Goal: Understand process/instructions: Learn how to perform a task or action

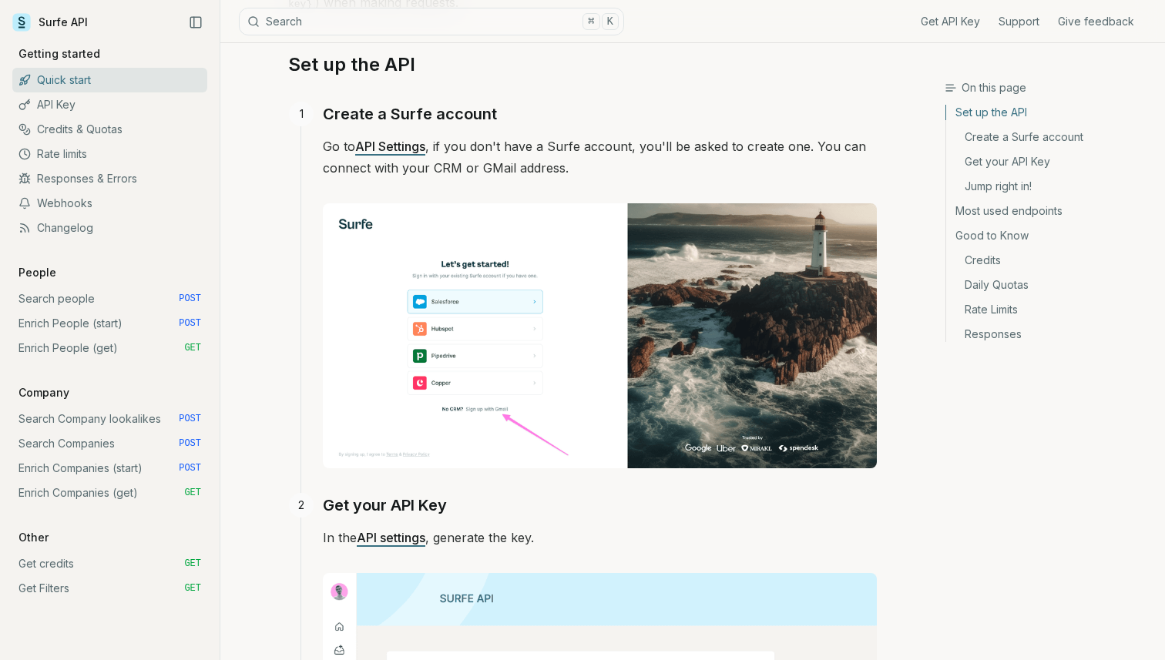
scroll to position [270, 0]
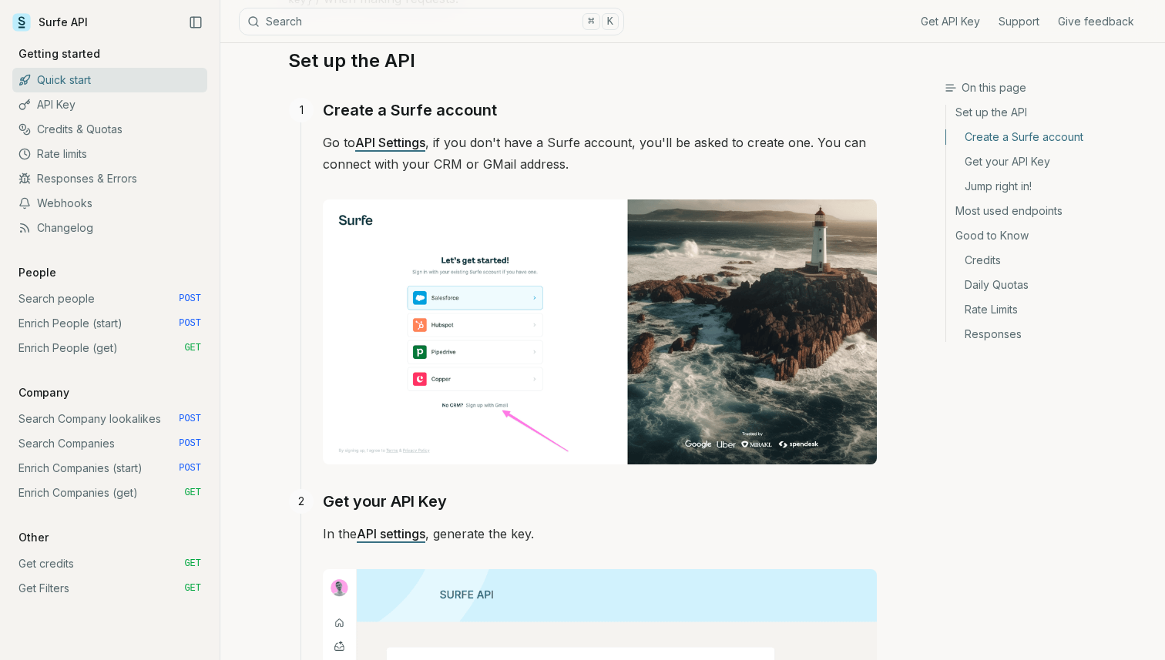
click at [73, 577] on link "Get Filters GET" at bounding box center [109, 588] width 195 height 25
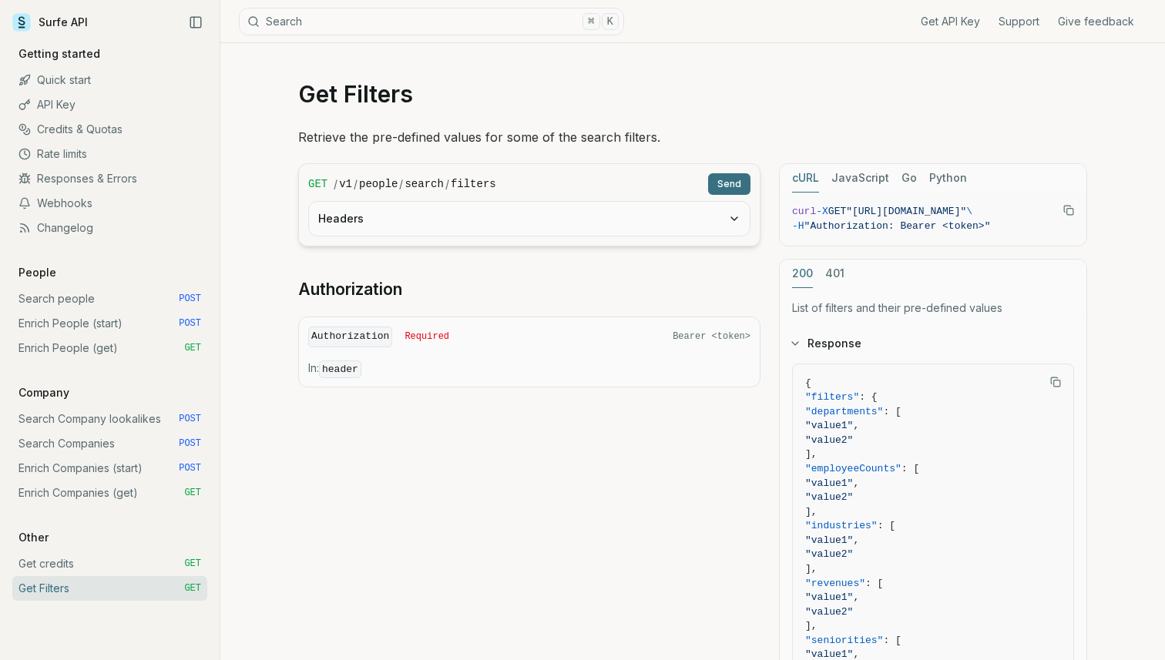
click at [73, 569] on link "Get credits GET" at bounding box center [109, 564] width 195 height 25
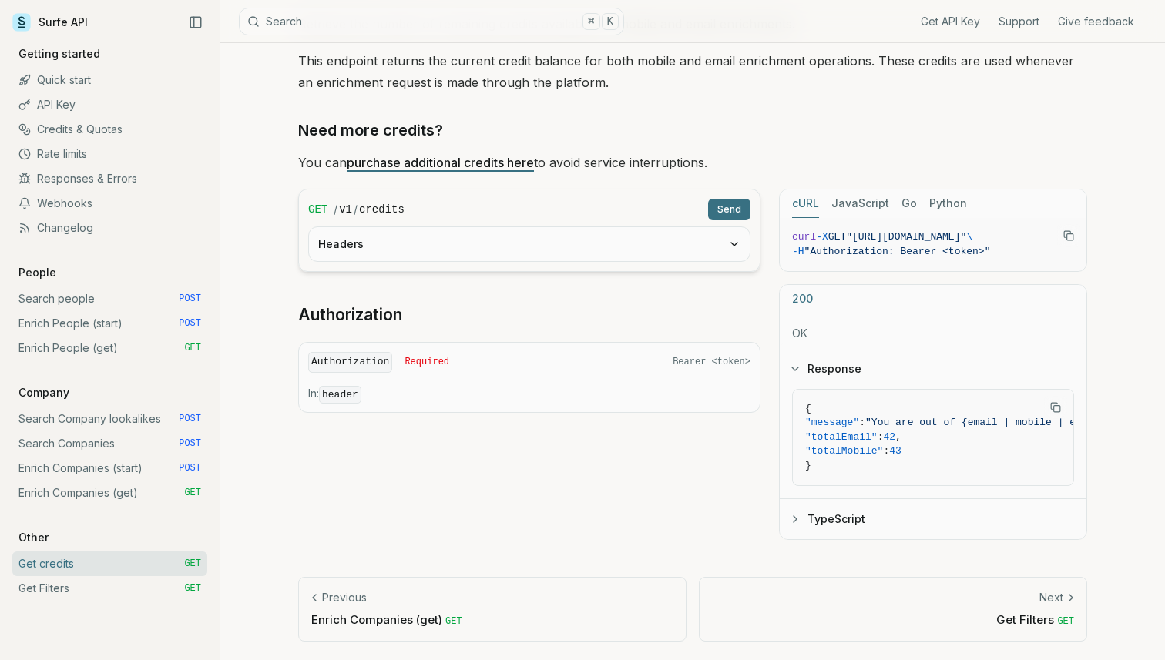
scroll to position [112, 0]
click at [865, 240] on span ""[URL][DOMAIN_NAME]"" at bounding box center [906, 239] width 120 height 12
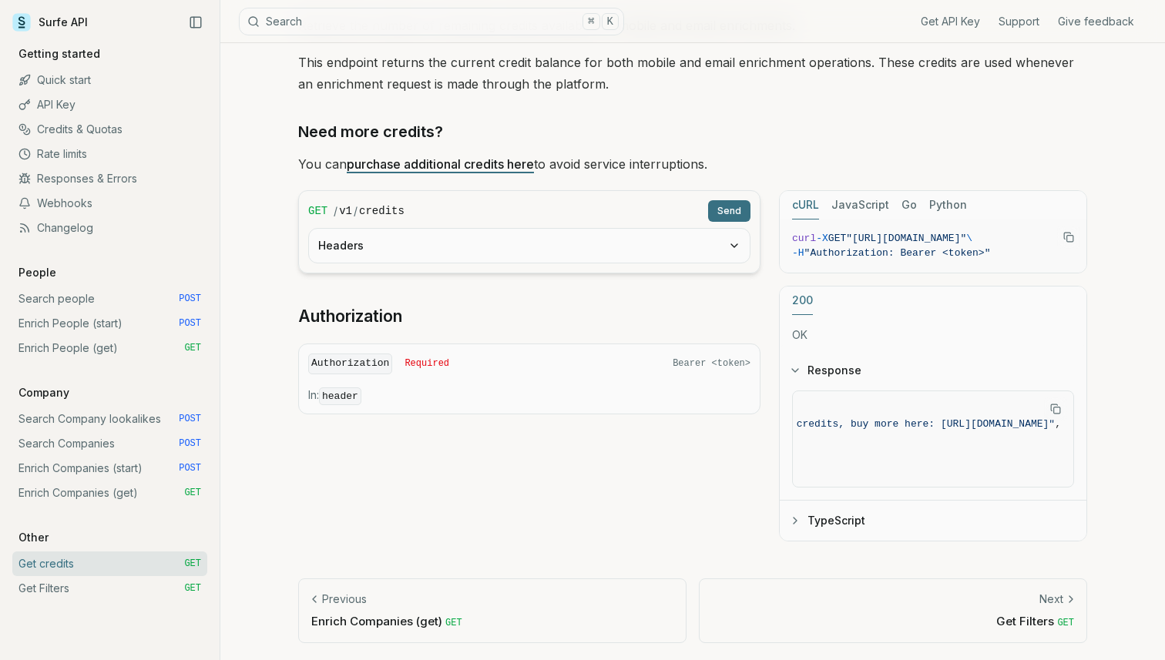
scroll to position [113, 0]
click at [96, 579] on link "Get Filters GET" at bounding box center [109, 588] width 195 height 25
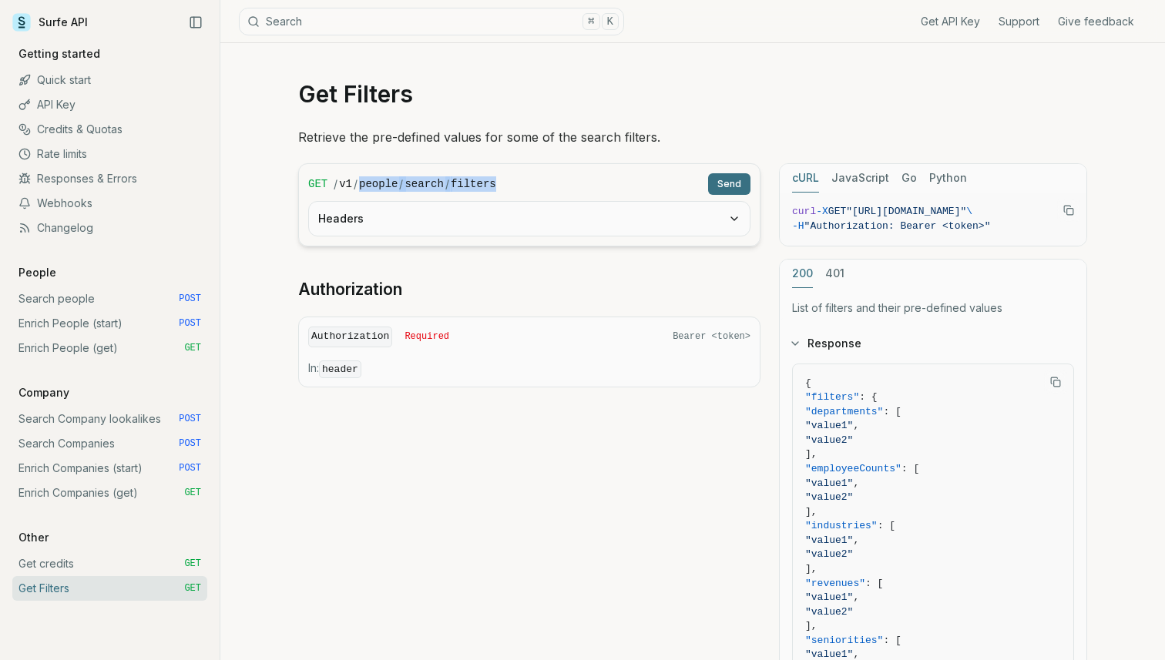
drag, startPoint x: 362, startPoint y: 186, endPoint x: 613, endPoint y: 186, distance: 251.2
click at [612, 186] on div "/ v1 / people / search / filters" at bounding box center [518, 183] width 368 height 15
copy div "people / search / filters"
click at [352, 156] on div "Retrieve the pre-defined values for some of the search filters. GET / v1 / peop…" at bounding box center [692, 503] width 789 height 755
click at [358, 185] on div "/ v1 / people / search / filters" at bounding box center [518, 183] width 368 height 15
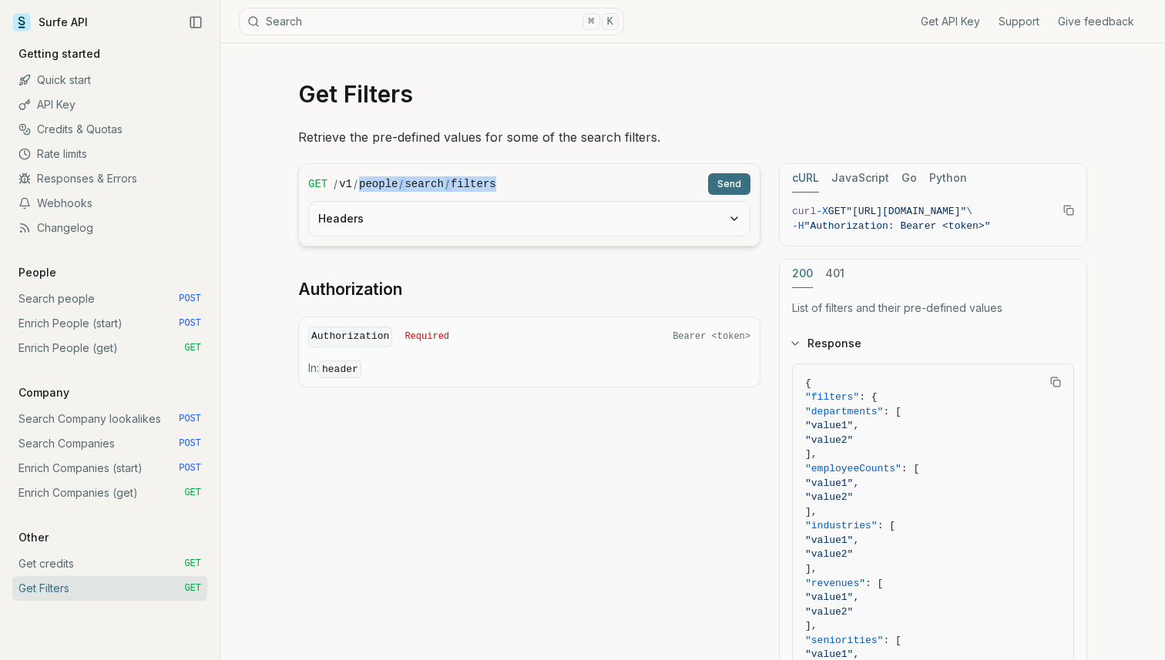
drag, startPoint x: 361, startPoint y: 184, endPoint x: 586, endPoint y: 184, distance: 225.0
click at [586, 184] on div "/ v1 / people / search / filters" at bounding box center [518, 183] width 368 height 15
copy div "people / search / filters"
